Goal: Find specific page/section: Find specific page/section

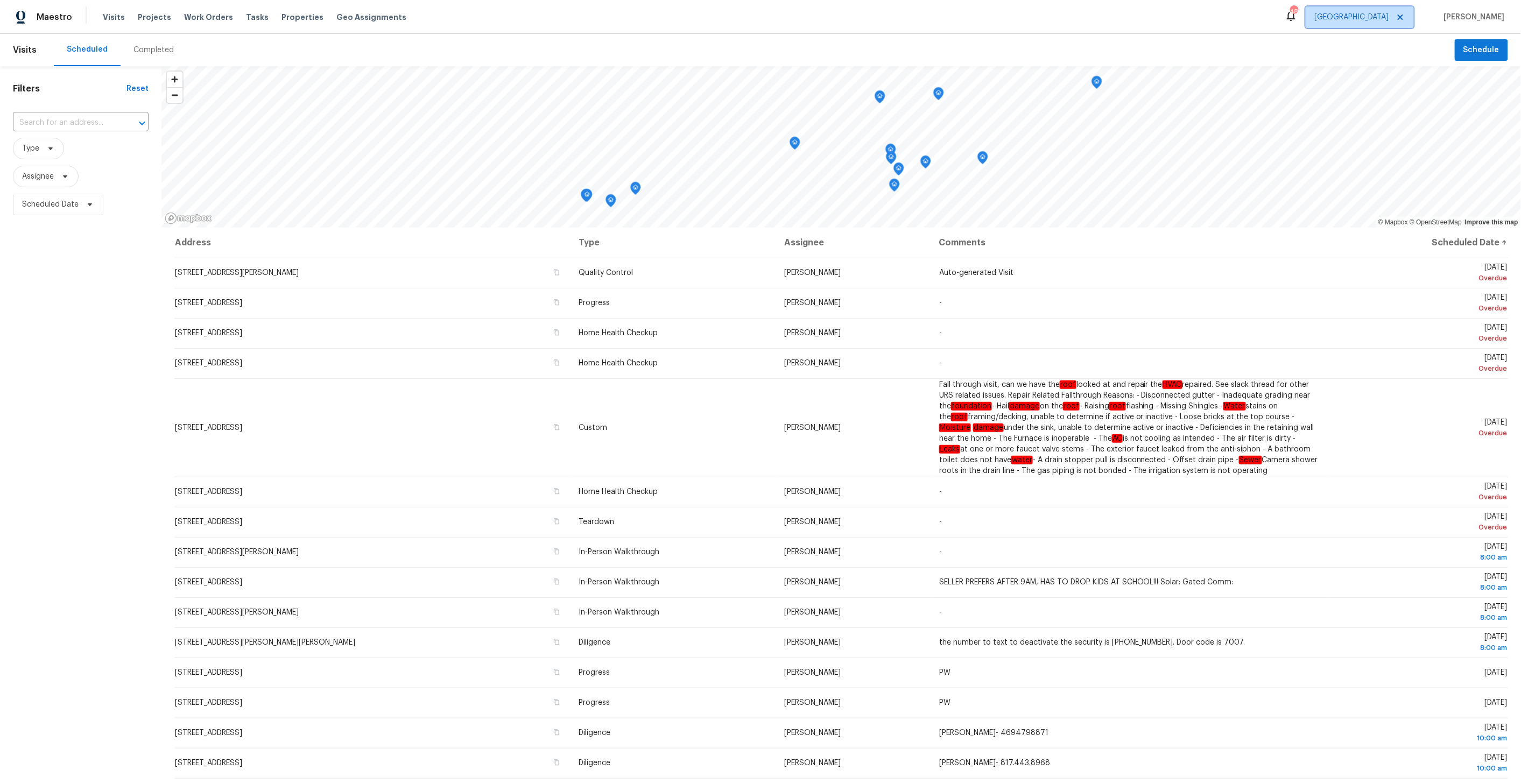
click at [1389, 17] on span "[GEOGRAPHIC_DATA]" at bounding box center [1352, 17] width 74 height 11
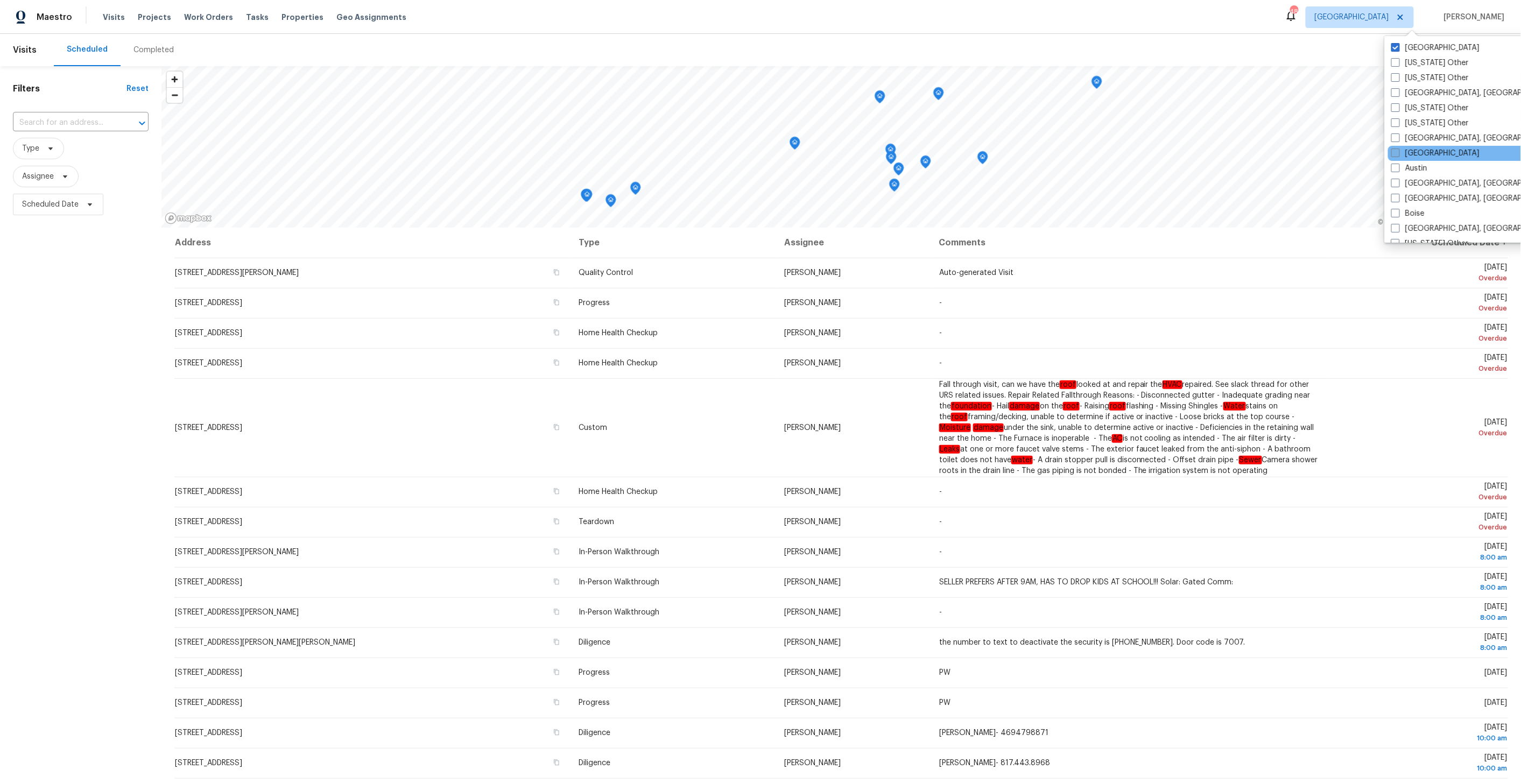
click at [1424, 149] on label "[GEOGRAPHIC_DATA]" at bounding box center [1436, 153] width 89 height 11
click at [1398, 149] on input "[GEOGRAPHIC_DATA]" at bounding box center [1395, 151] width 7 height 7
checkbox input "true"
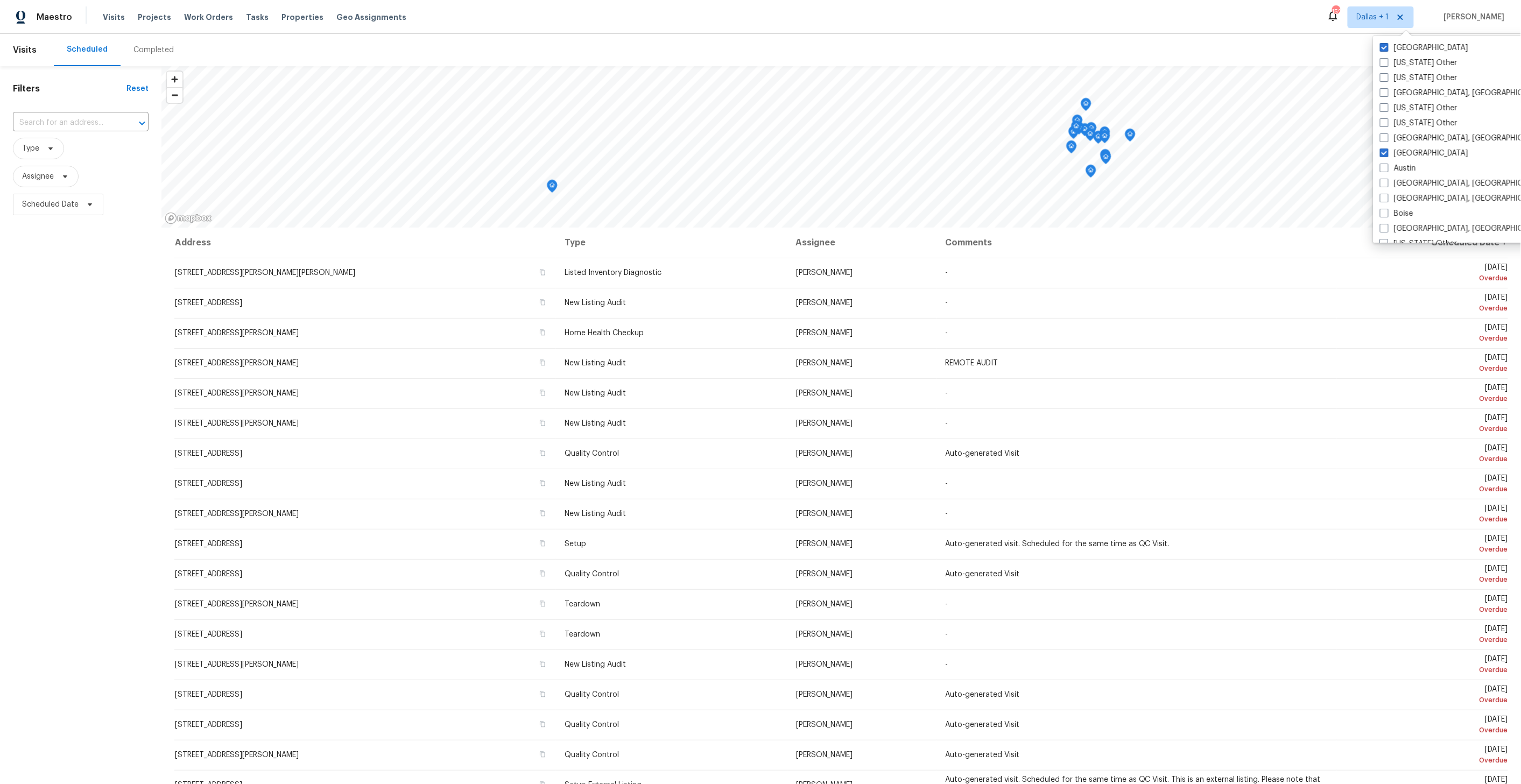
click at [147, 47] on div "Completed" at bounding box center [153, 51] width 40 height 11
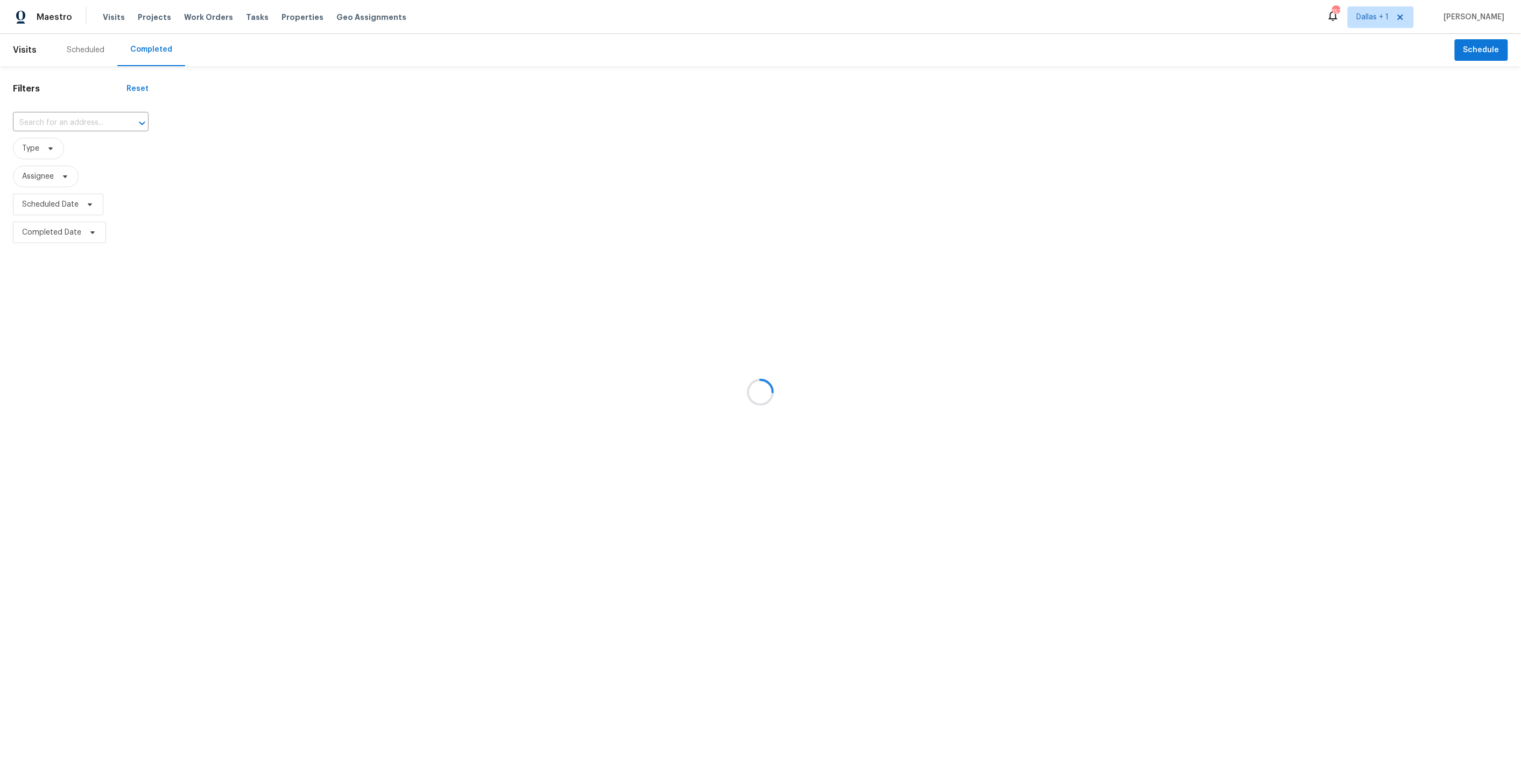
click at [63, 123] on div at bounding box center [760, 392] width 1521 height 784
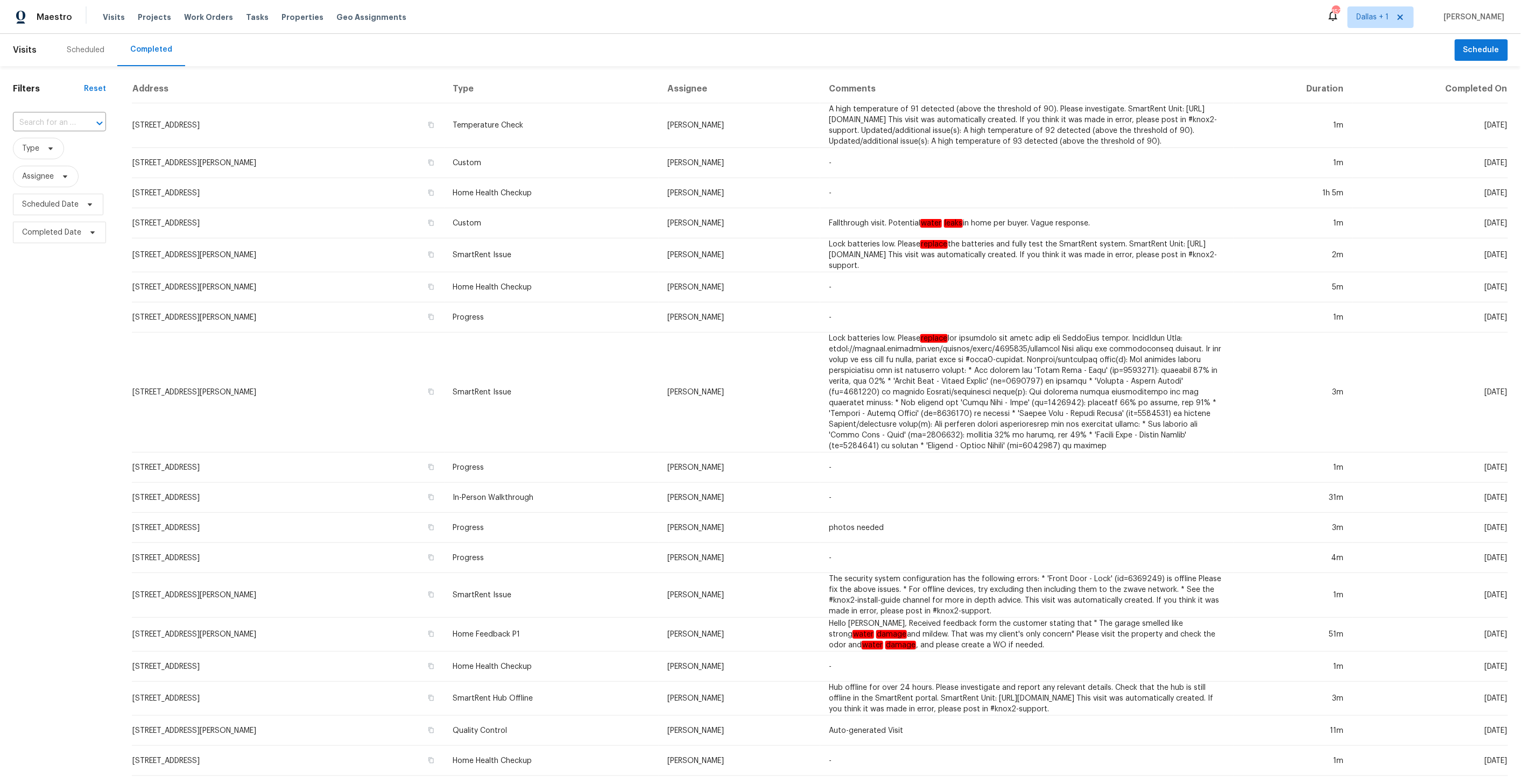
click at [63, 123] on input "text" at bounding box center [44, 122] width 63 height 17
click at [50, 123] on input "text" at bounding box center [44, 122] width 63 height 17
paste input "[STREET_ADDRESS]"
type input "[STREET_ADDRESS]"
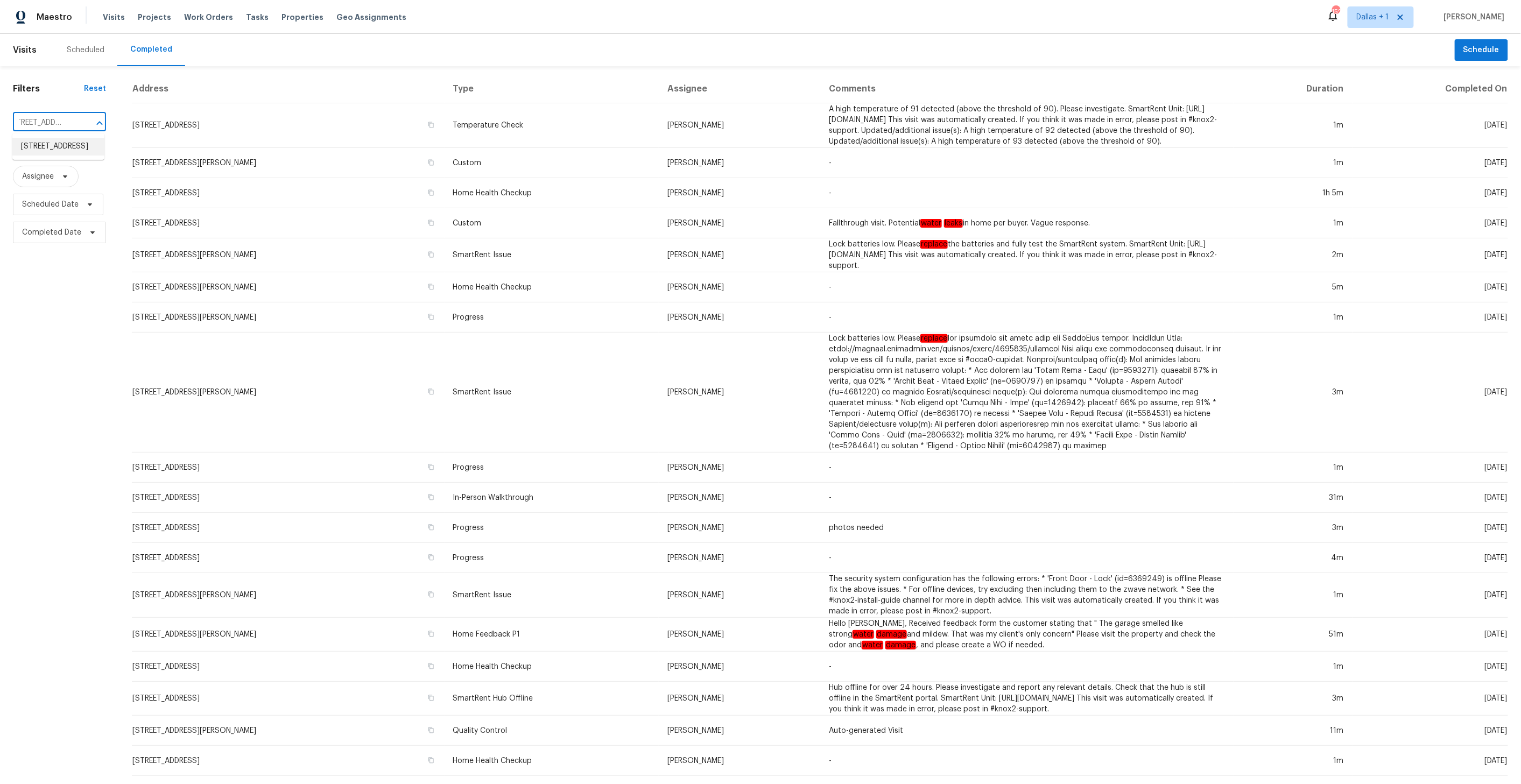
click at [55, 148] on li "[STREET_ADDRESS]" at bounding box center [58, 146] width 92 height 17
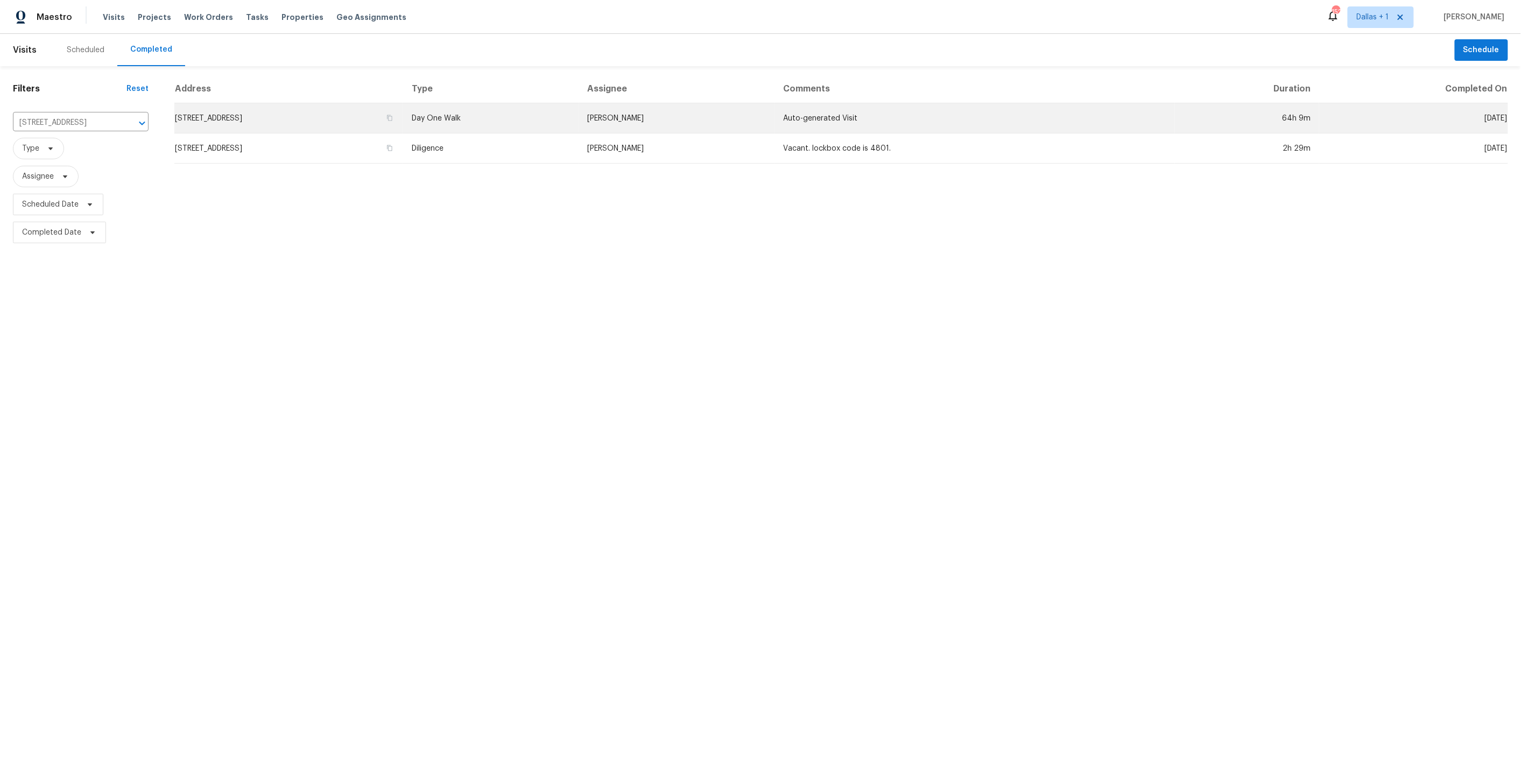
click at [579, 117] on td "Day One Walk" at bounding box center [491, 119] width 176 height 30
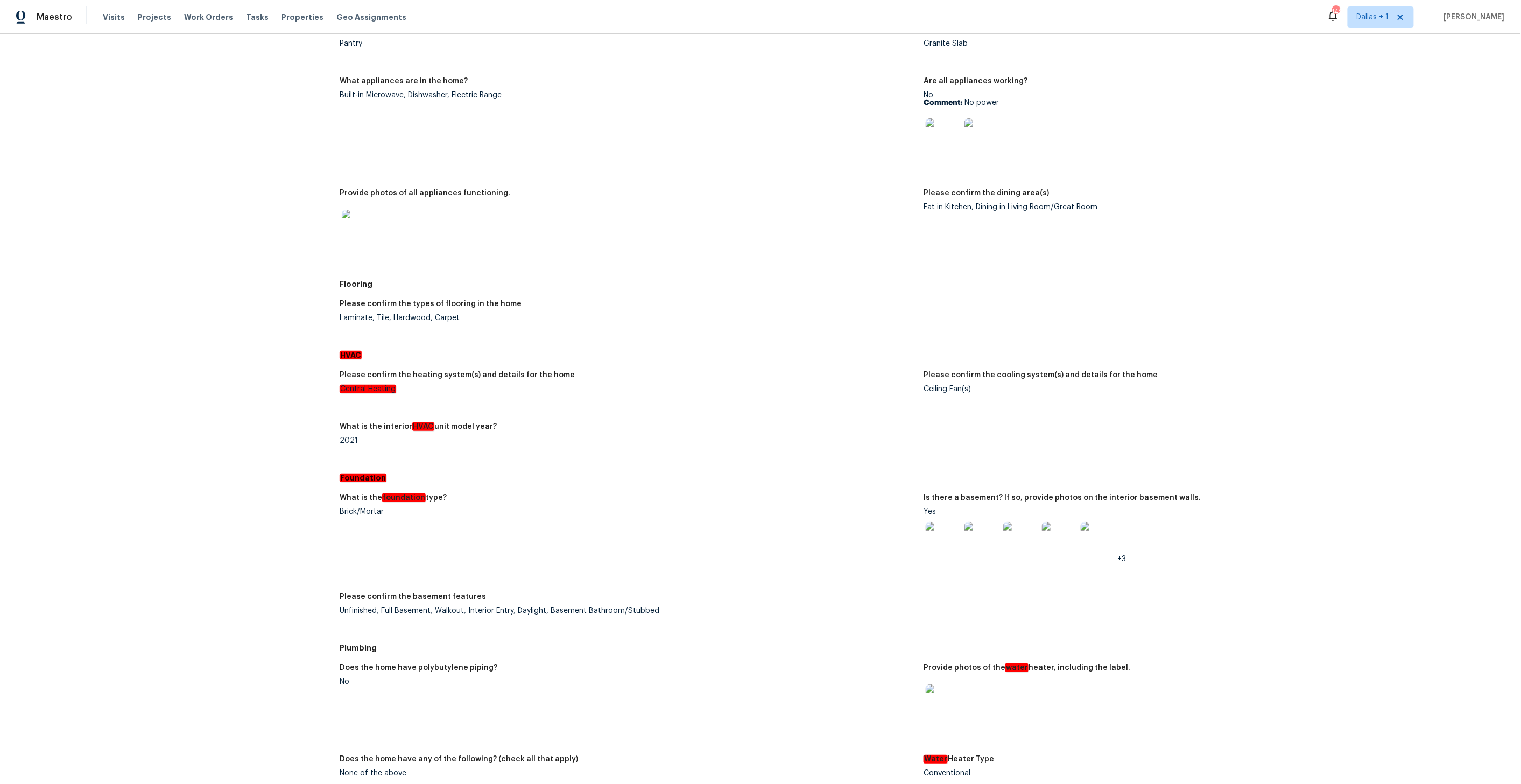
scroll to position [1348, 0]
